Goal: Contribute content: Add original content to the website for others to see

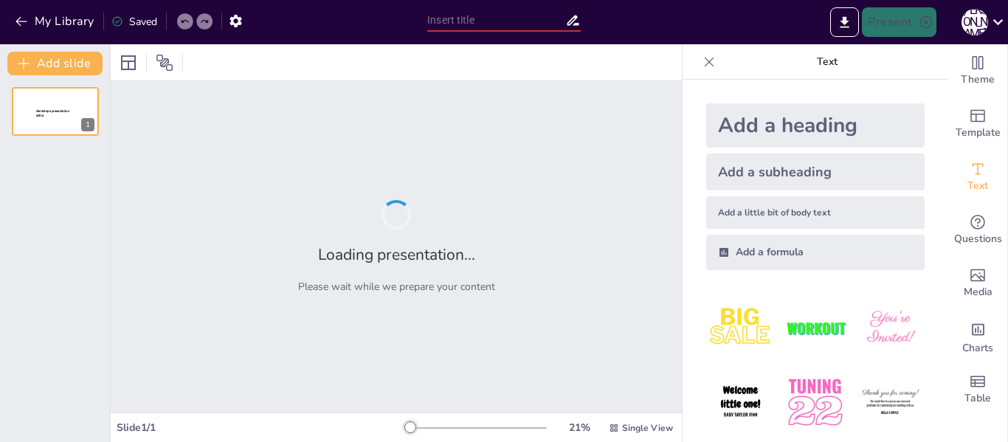
type input "Профорієнтація та Співпраця: Ключ до Успішного Вибору"
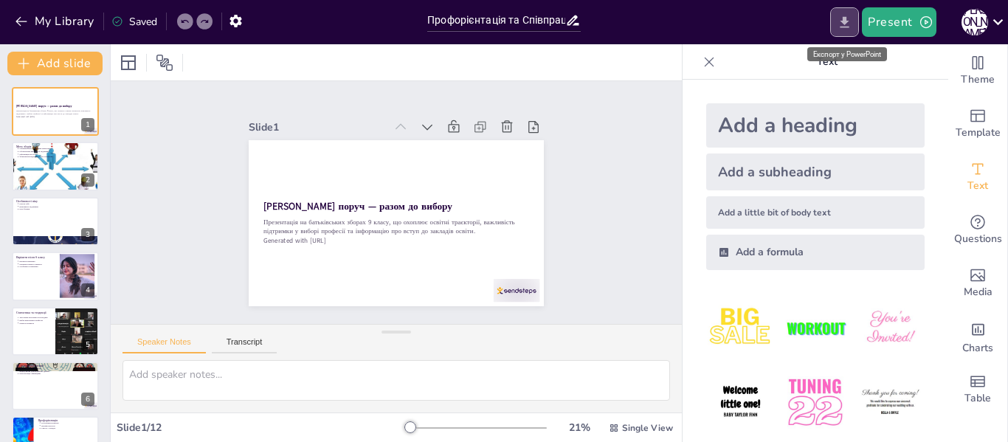
click at [840, 21] on icon "Export to PowerPoint" at bounding box center [845, 23] width 16 height 16
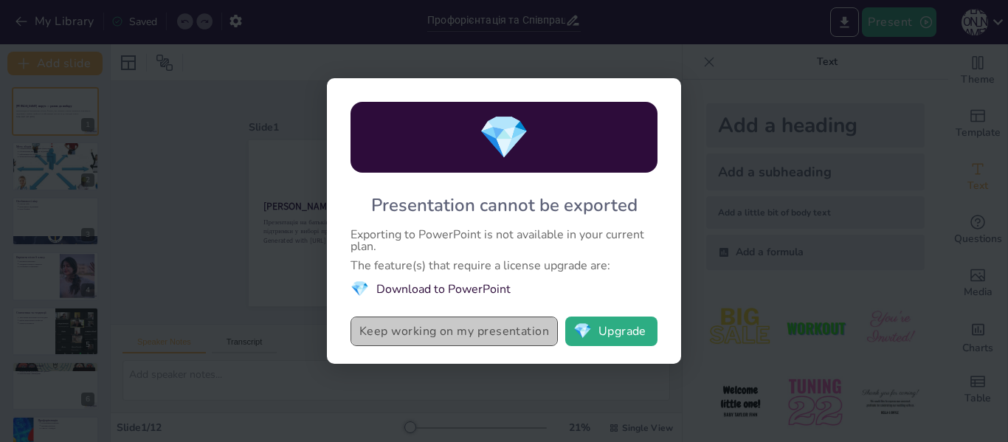
click at [473, 335] on button "Keep working on my presentation" at bounding box center [454, 332] width 207 height 30
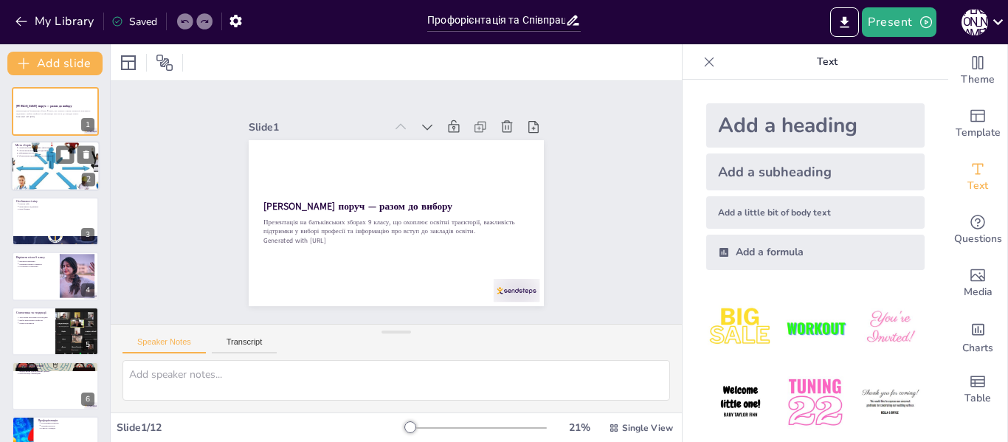
click at [49, 166] on div at bounding box center [55, 167] width 100 height 50
type textarea "Важливо, щоб батьки знали про різні освітні варіанти, які можуть обрати їхні ді…"
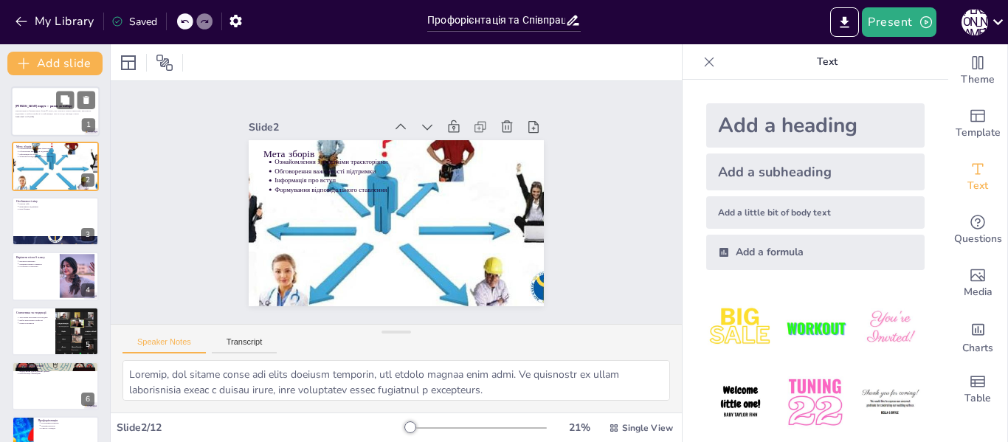
click at [41, 105] on strong "[PERSON_NAME] поруч — разом до вибору" at bounding box center [44, 106] width 57 height 4
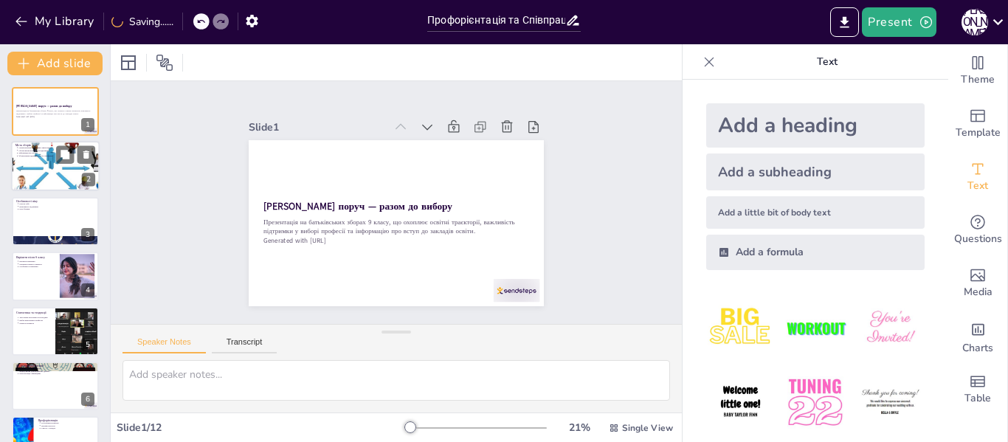
click at [52, 170] on div at bounding box center [55, 167] width 100 height 50
type textarea "Важливо, щоб батьки знали про різні освітні варіанти, які можуть обрати їхні ді…"
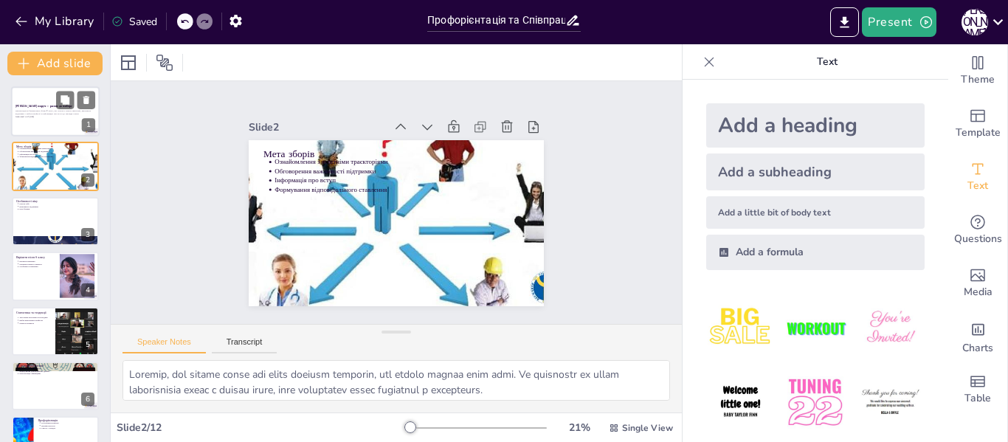
click at [58, 118] on div "Презентація на батьківських зборах 9 класу, що охоплює освітні траєкторії, важл…" at bounding box center [56, 114] width 80 height 10
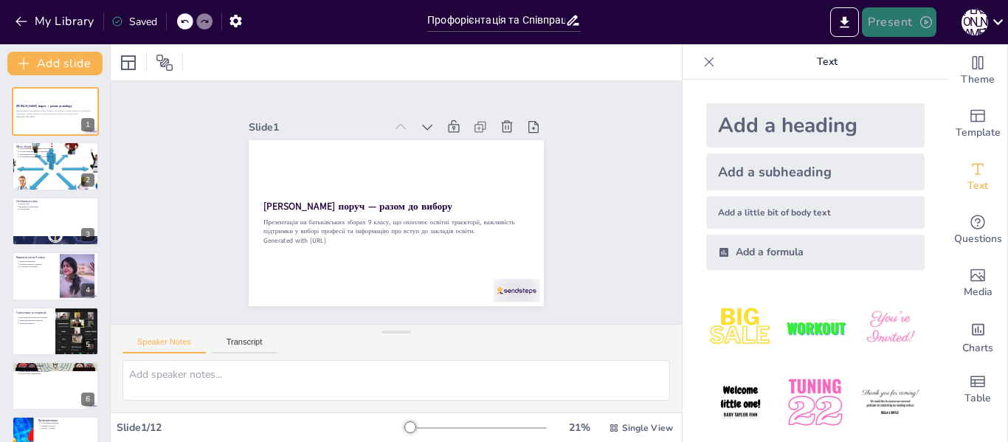
click at [918, 24] on button "Present" at bounding box center [899, 22] width 74 height 30
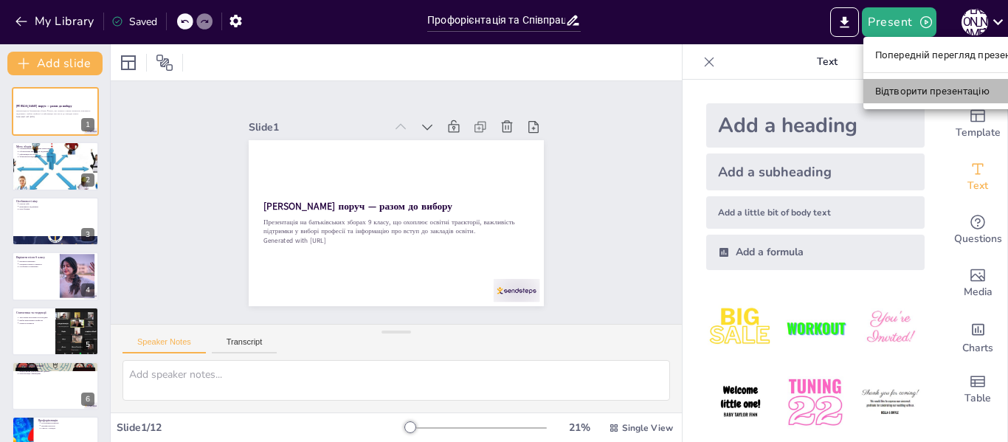
click at [920, 86] on font "Відтворити презентацію" at bounding box center [932, 91] width 114 height 11
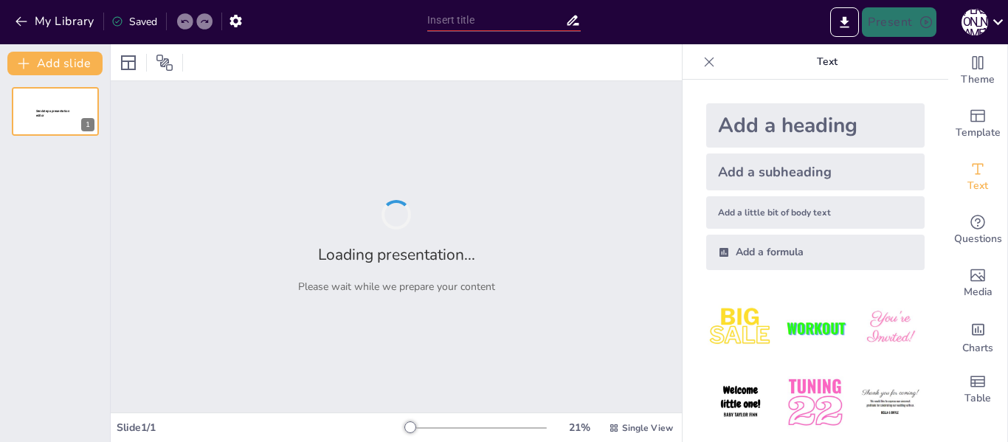
type input "Профорієнтація та Співпраця: Ключ до Успішного Вибору"
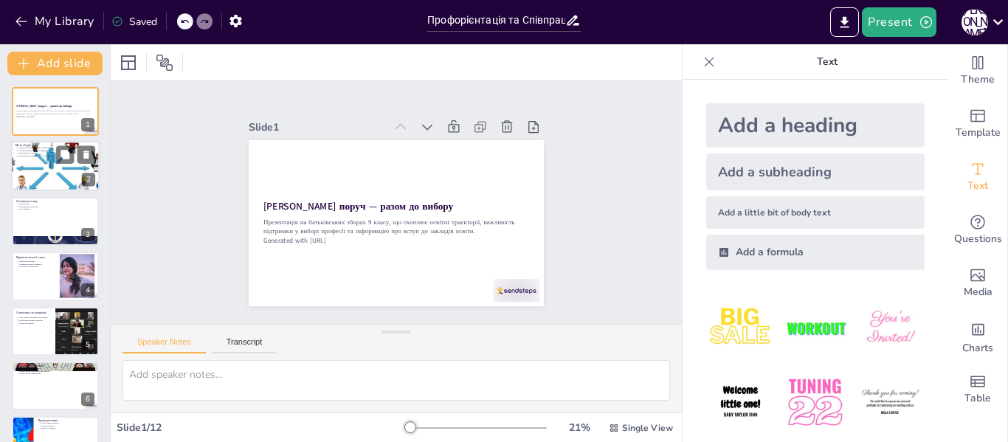
click at [35, 169] on div at bounding box center [55, 167] width 100 height 50
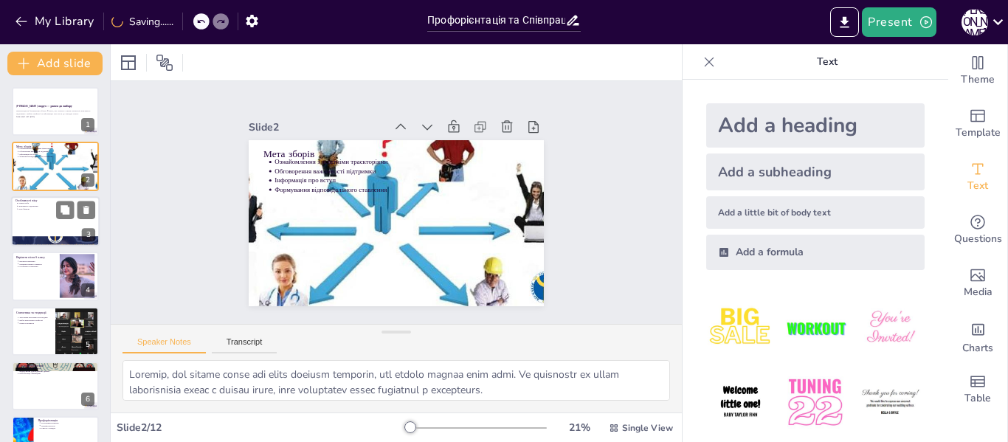
click at [49, 223] on div at bounding box center [55, 221] width 89 height 50
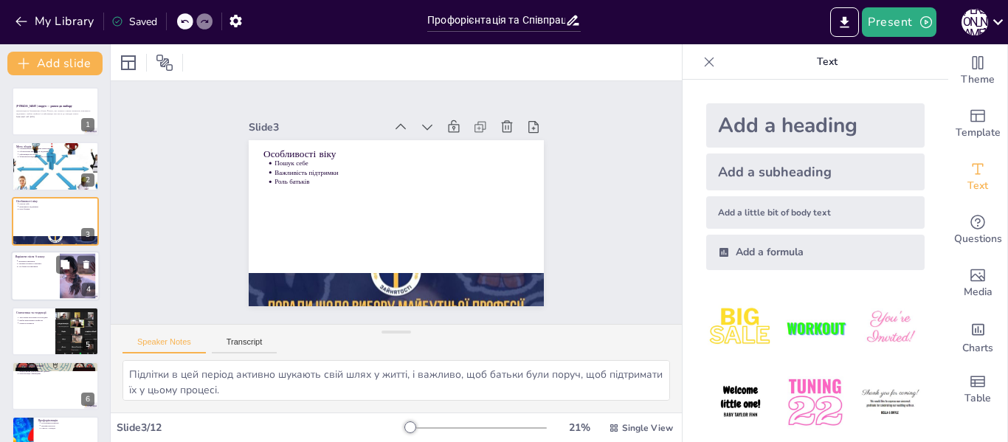
click at [38, 262] on ul "Варіанти навчання Переваги кожного варіанту Особливості навчання" at bounding box center [36, 264] width 40 height 8
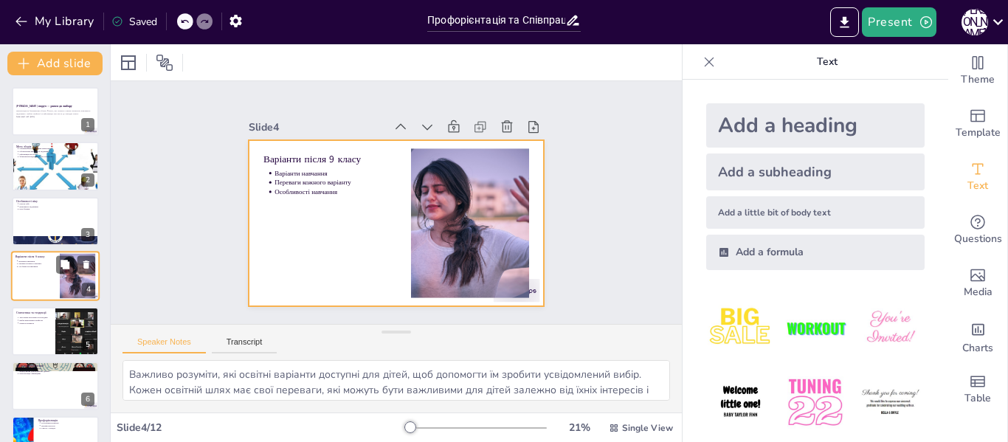
scroll to position [18, 0]
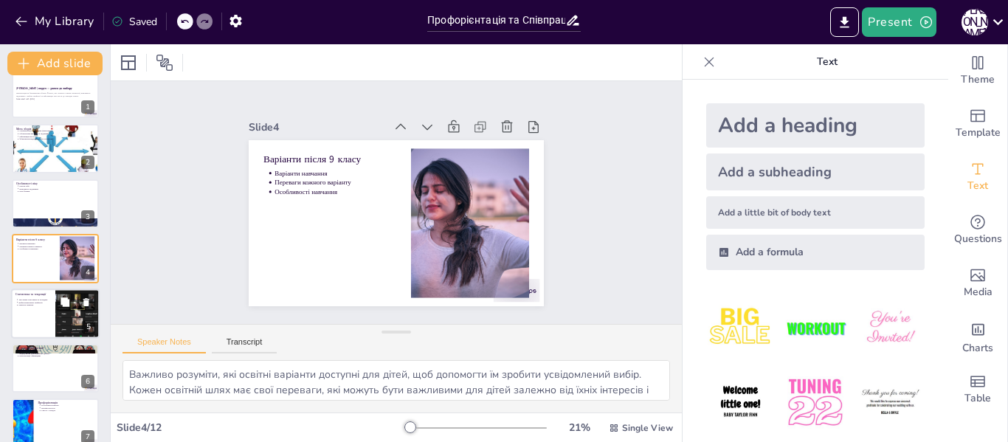
click at [49, 313] on div at bounding box center [55, 314] width 89 height 50
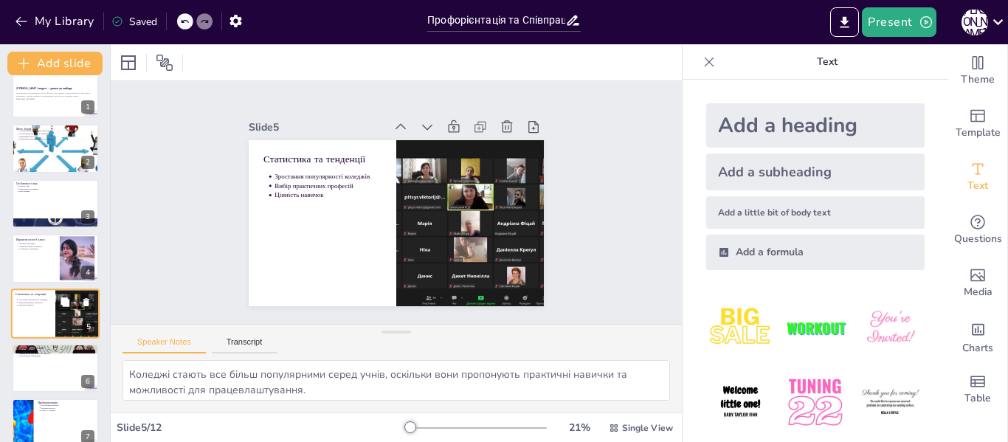
scroll to position [72, 0]
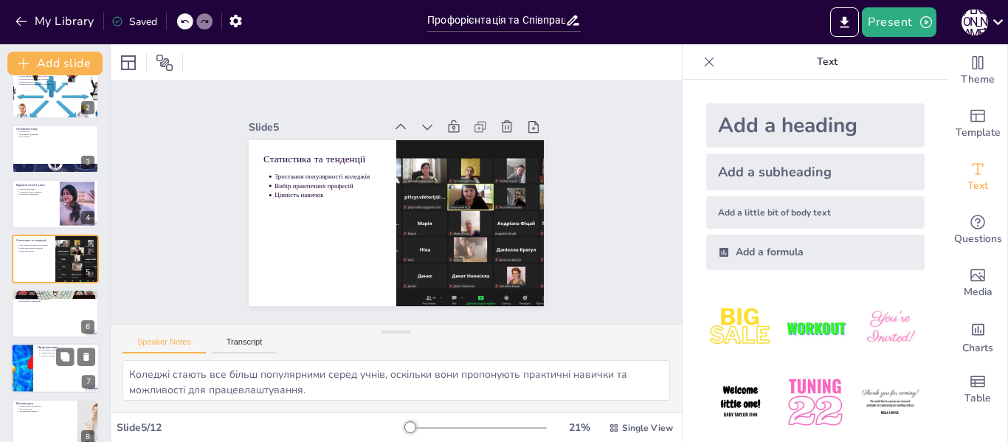
click at [44, 353] on p "Онлайн-ресурси" at bounding box center [68, 353] width 55 height 3
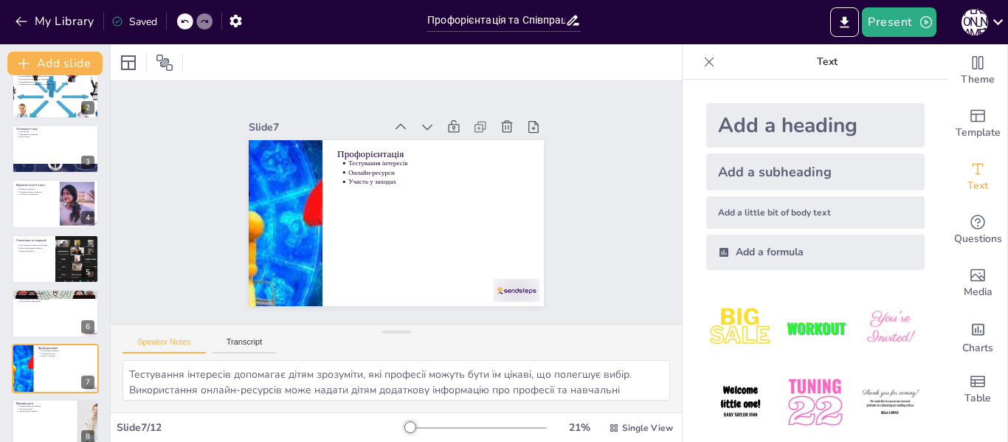
scroll to position [182, 0]
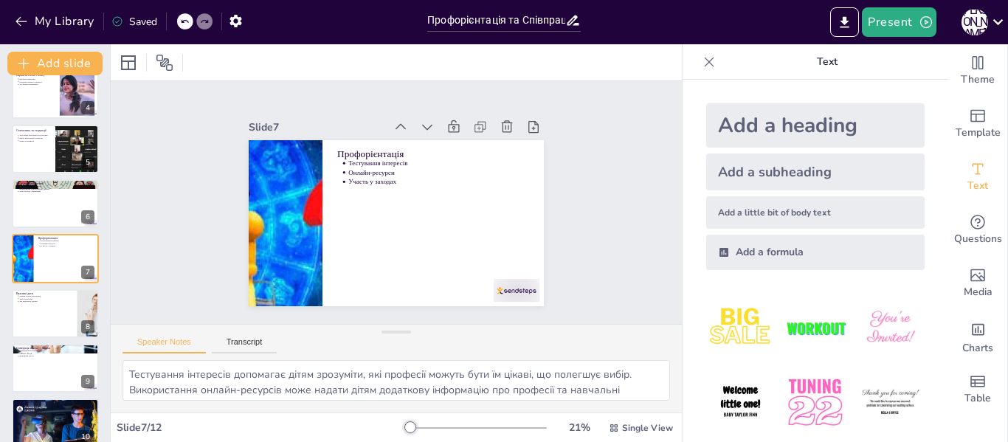
click at [44, 385] on div at bounding box center [55, 368] width 87 height 49
type textarea "Індивідуальні консультації є важливими для отримання детальної інформації про у…"
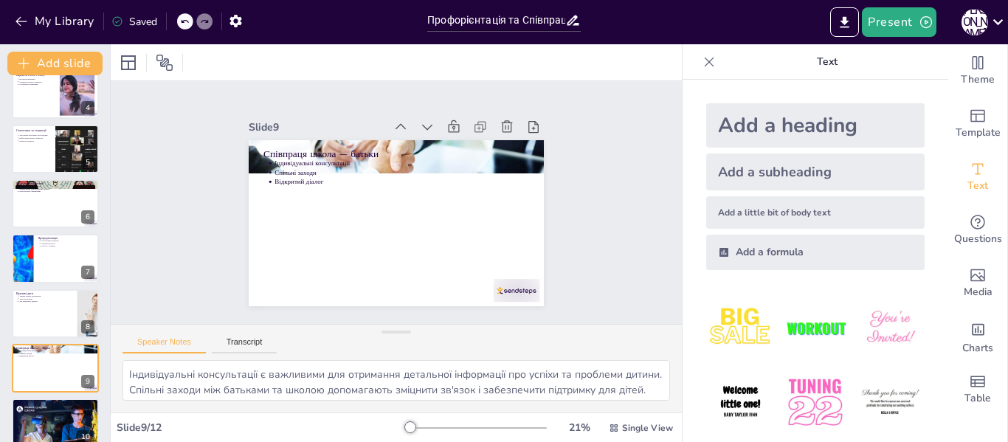
scroll to position [292, 0]
